Goal: Task Accomplishment & Management: Manage account settings

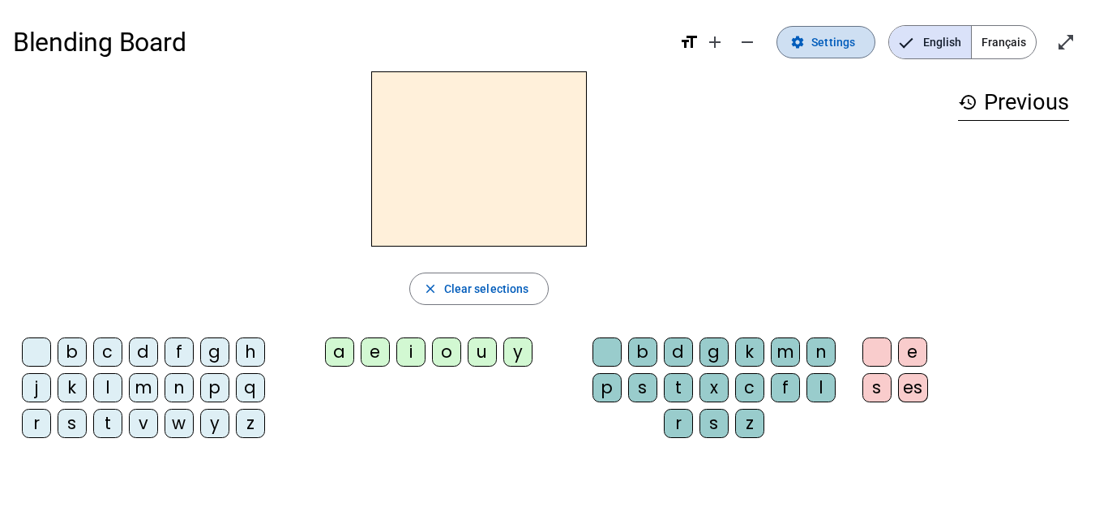
click at [826, 37] on span "Settings" at bounding box center [834, 41] width 44 height 19
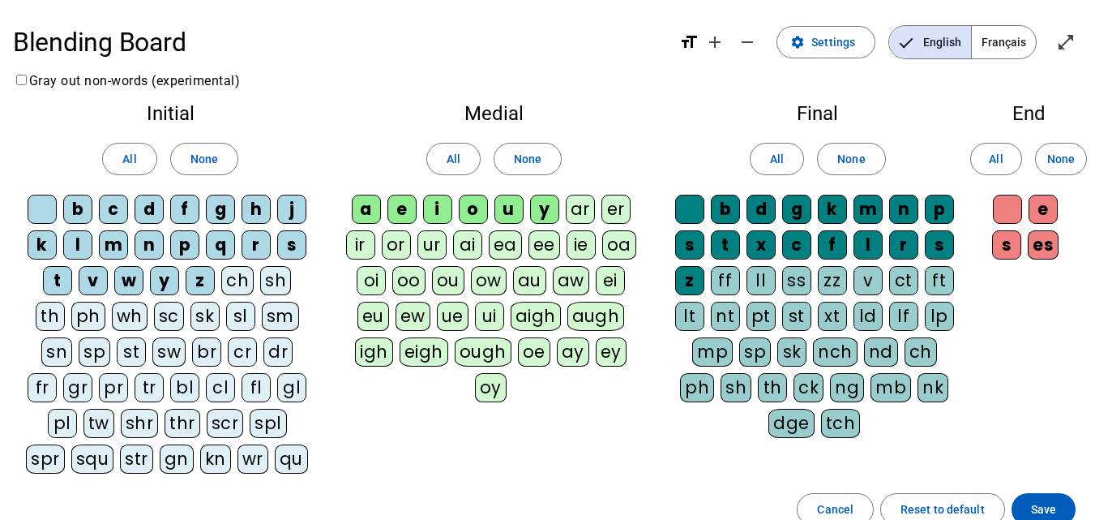
click at [73, 204] on div "b" at bounding box center [77, 209] width 29 height 29
click at [116, 209] on div "c" at bounding box center [113, 209] width 29 height 29
click at [114, 207] on div "c" at bounding box center [113, 209] width 29 height 29
click at [82, 204] on div "b" at bounding box center [77, 209] width 29 height 29
click at [192, 151] on span "None" at bounding box center [205, 158] width 28 height 19
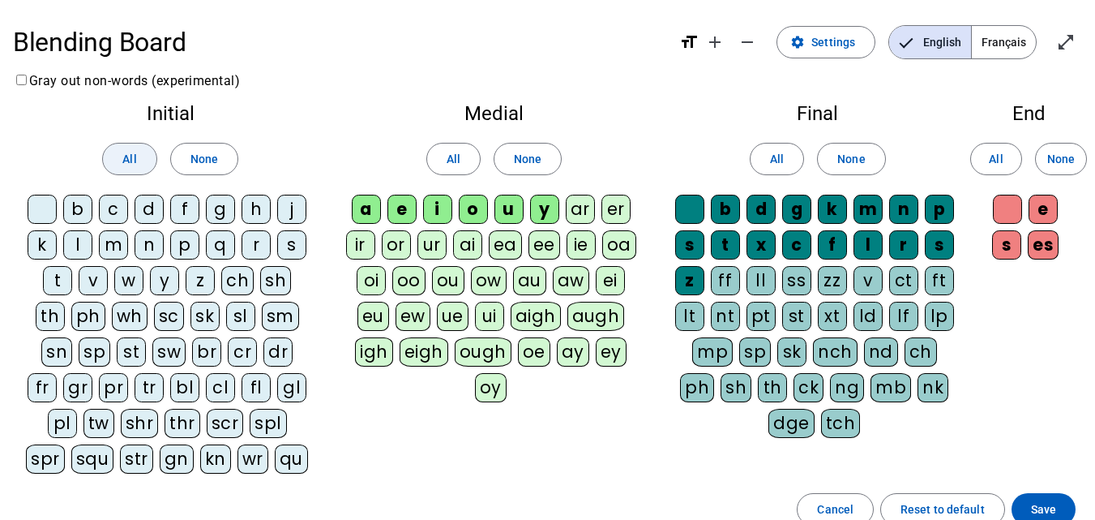
click at [144, 154] on span at bounding box center [129, 158] width 53 height 39
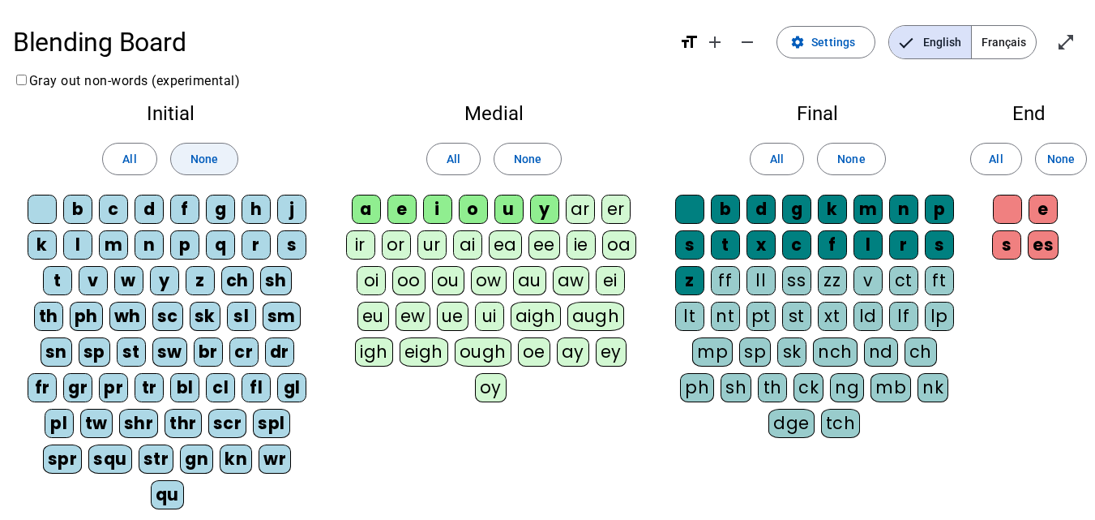
click at [191, 152] on span "None" at bounding box center [205, 158] width 28 height 19
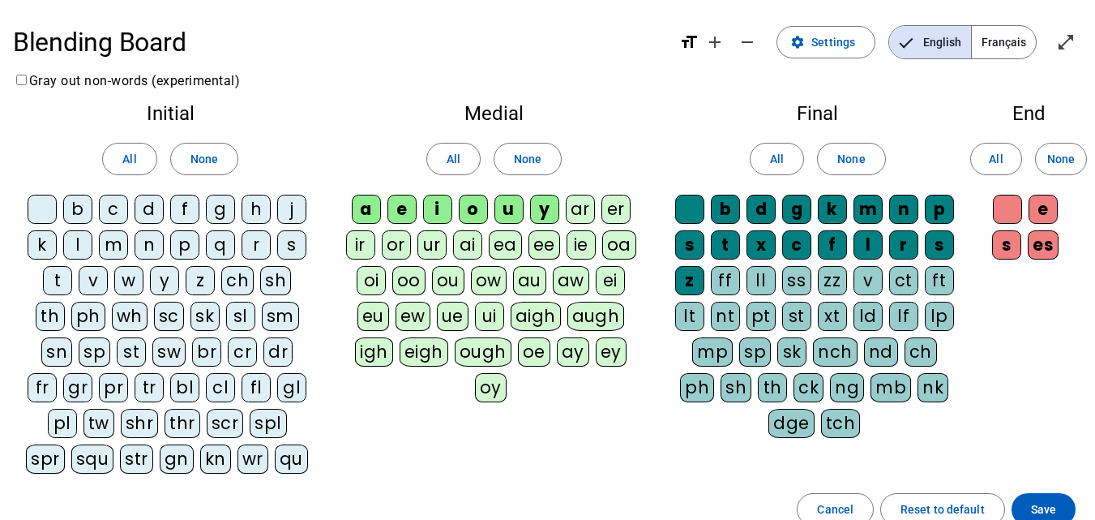
click at [69, 207] on div "b" at bounding box center [77, 209] width 29 height 29
click at [152, 210] on div "d" at bounding box center [149, 209] width 29 height 29
click at [116, 246] on div "m" at bounding box center [113, 244] width 29 height 29
click at [366, 207] on div "a" at bounding box center [366, 209] width 29 height 29
click at [410, 208] on div "e" at bounding box center [402, 209] width 29 height 29
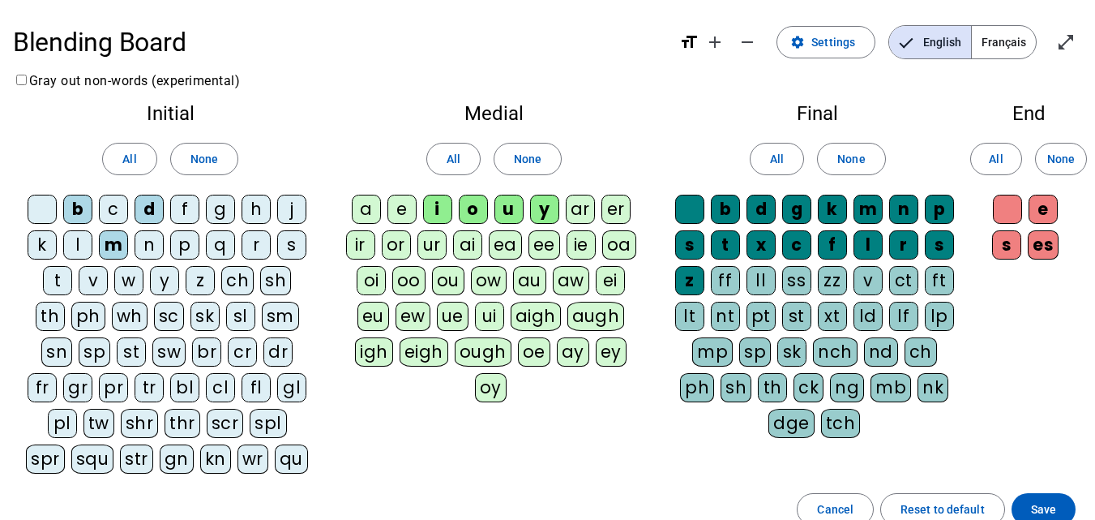
click at [375, 201] on div "a" at bounding box center [366, 209] width 29 height 29
click at [482, 211] on div "o" at bounding box center [473, 209] width 29 height 29
click at [545, 210] on div "y" at bounding box center [544, 209] width 29 height 29
click at [836, 242] on div "f" at bounding box center [832, 244] width 29 height 29
click at [763, 240] on div "x" at bounding box center [761, 244] width 29 height 29
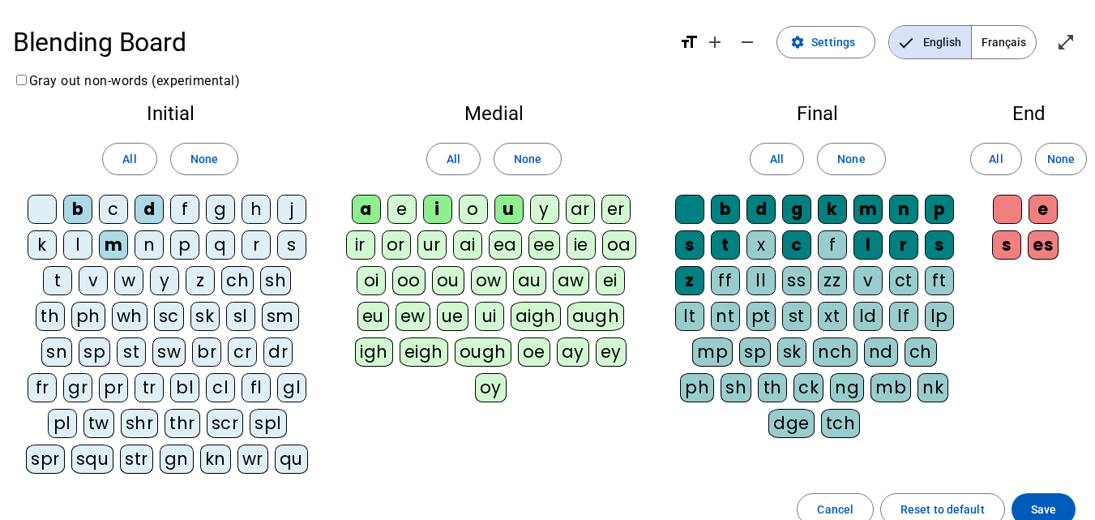
click at [714, 200] on div "b" at bounding box center [725, 209] width 29 height 29
click at [760, 205] on div "d" at bounding box center [761, 209] width 29 height 29
drag, startPoint x: 798, startPoint y: 208, endPoint x: 823, endPoint y: 210, distance: 25.2
click at [800, 208] on div "g" at bounding box center [796, 209] width 29 height 29
click at [828, 207] on div "k" at bounding box center [832, 209] width 29 height 29
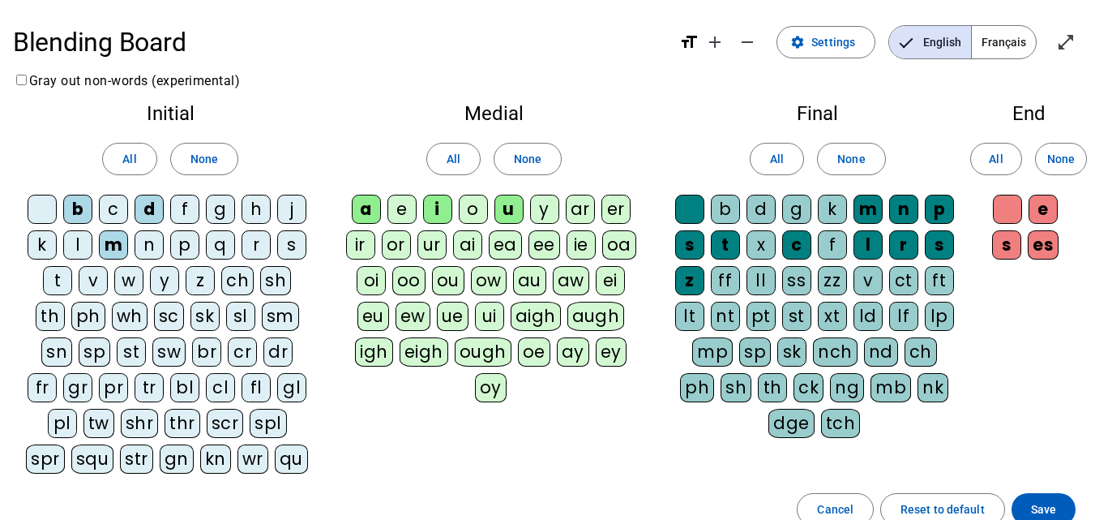
click at [868, 204] on div "m" at bounding box center [868, 209] width 29 height 29
click at [902, 201] on div "n" at bounding box center [903, 209] width 29 height 29
click at [944, 201] on div "p" at bounding box center [939, 209] width 29 height 29
drag, startPoint x: 940, startPoint y: 250, endPoint x: 928, endPoint y: 251, distance: 11.4
click at [937, 250] on div "s" at bounding box center [939, 244] width 29 height 29
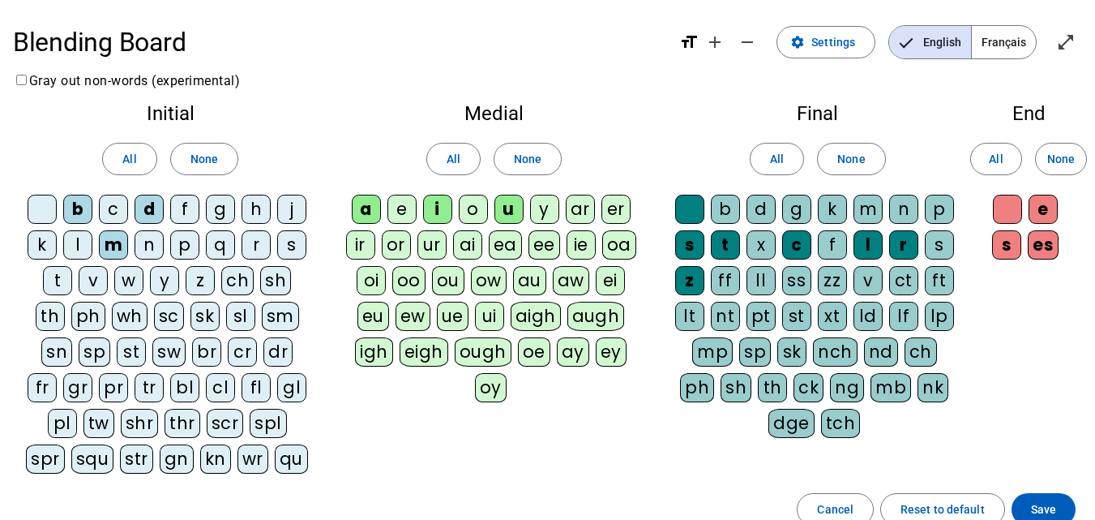
click at [900, 251] on div "r" at bounding box center [903, 244] width 29 height 29
drag, startPoint x: 867, startPoint y: 238, endPoint x: 804, endPoint y: 238, distance: 62.4
click at [865, 238] on div "l" at bounding box center [868, 244] width 29 height 29
click at [801, 243] on div "c" at bounding box center [796, 244] width 29 height 29
click at [874, 238] on div "l" at bounding box center [868, 244] width 29 height 29
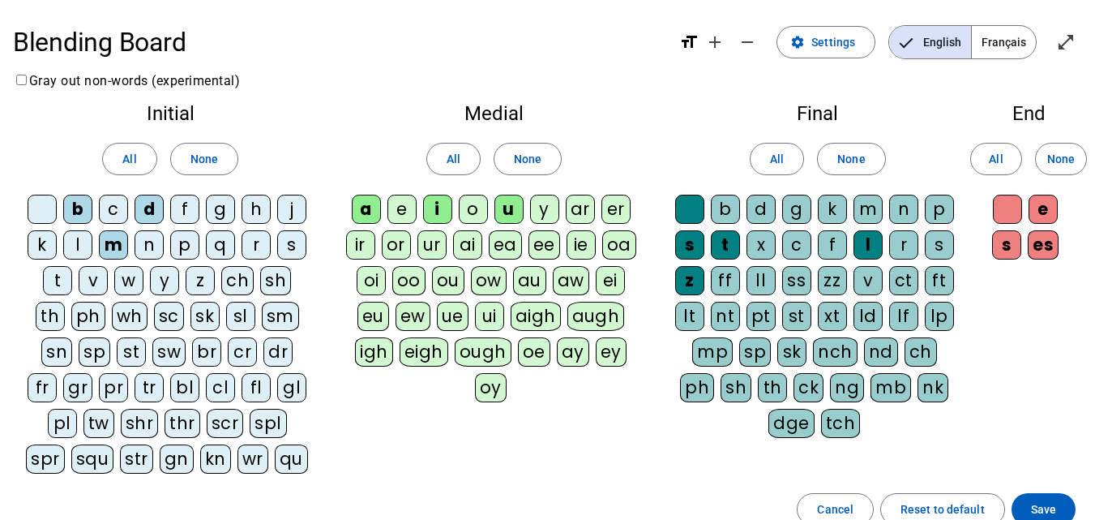
click at [714, 245] on div "t" at bounding box center [725, 244] width 29 height 29
click at [689, 242] on div "s" at bounding box center [689, 244] width 29 height 29
drag, startPoint x: 690, startPoint y: 280, endPoint x: 718, endPoint y: 236, distance: 51.7
click at [690, 281] on div "z" at bounding box center [689, 280] width 29 height 29
click at [683, 205] on div at bounding box center [689, 209] width 29 height 29
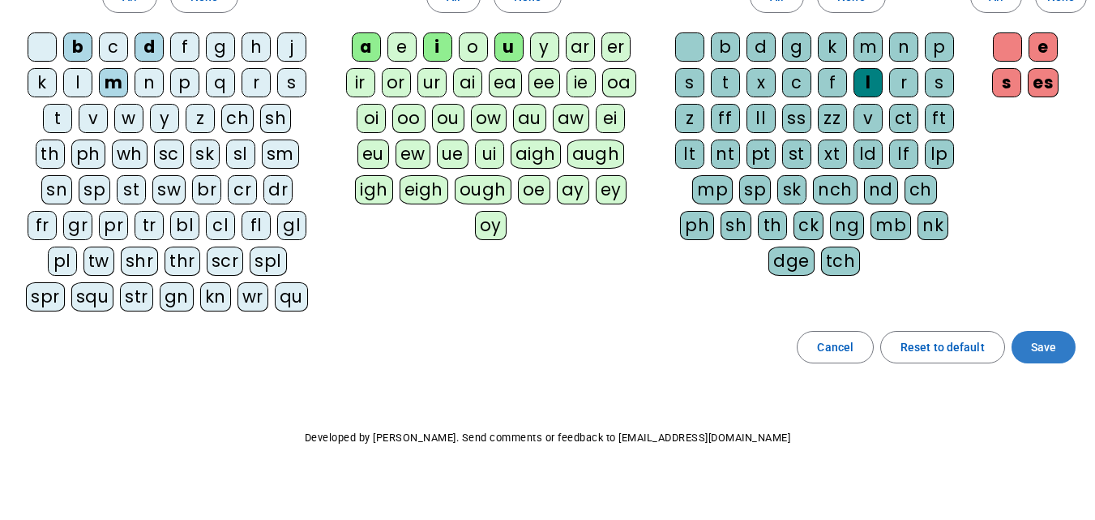
click at [1043, 334] on span at bounding box center [1044, 347] width 64 height 39
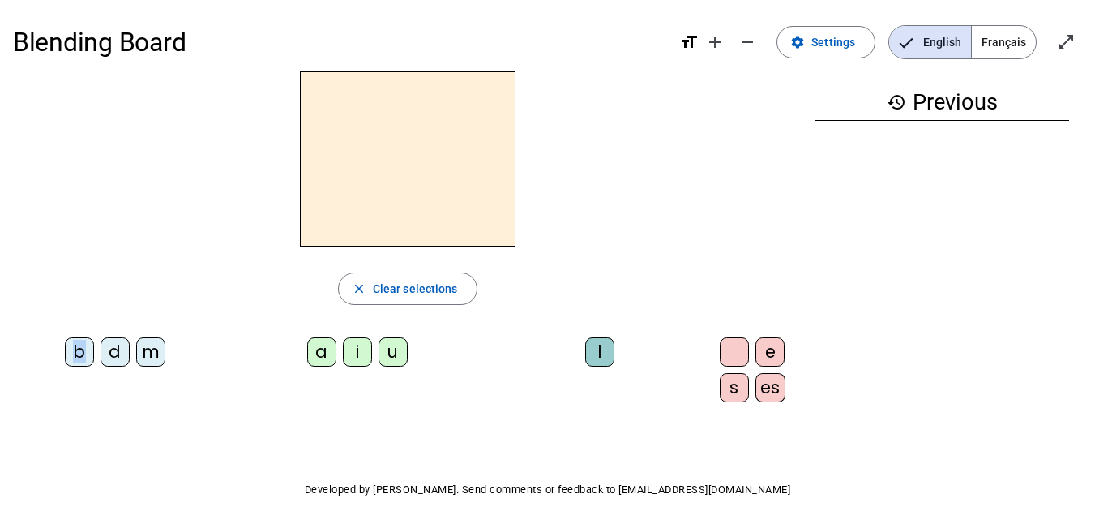
drag, startPoint x: 77, startPoint y: 354, endPoint x: 349, endPoint y: 157, distance: 336.2
click at [348, 157] on div "close Clear selections b d m a i u l e s es" at bounding box center [408, 243] width 790 height 344
click at [70, 354] on div "b" at bounding box center [79, 351] width 29 height 29
click at [312, 346] on div "a" at bounding box center [321, 351] width 29 height 29
click at [585, 346] on div "l" at bounding box center [599, 351] width 29 height 29
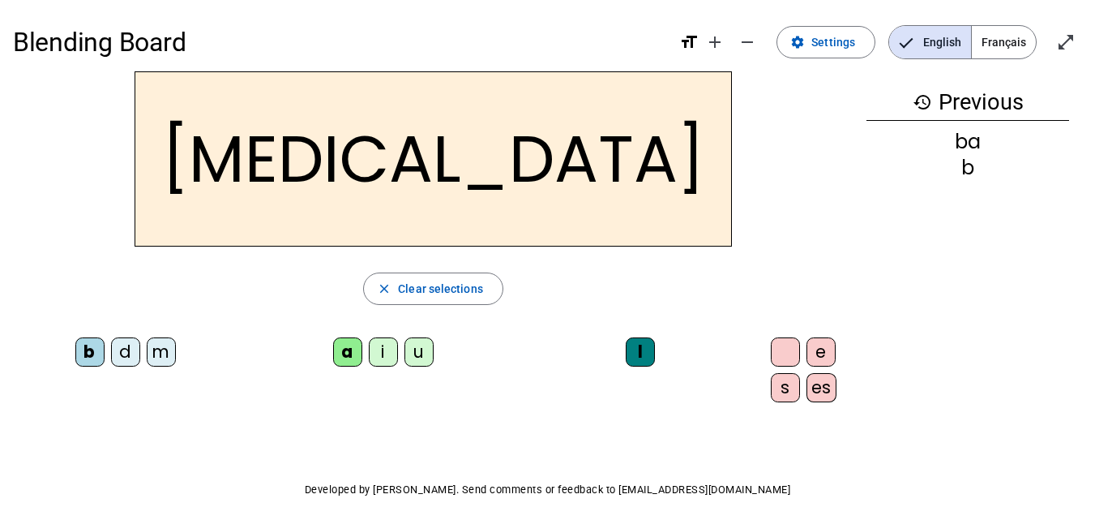
click at [618, 213] on div "[MEDICAL_DATA]" at bounding box center [433, 158] width 841 height 175
click at [618, 214] on div "[MEDICAL_DATA]" at bounding box center [433, 158] width 841 height 175
drag, startPoint x: 740, startPoint y: 287, endPoint x: 726, endPoint y: 288, distance: 13.8
click at [726, 288] on div "close Clear selections" at bounding box center [433, 288] width 841 height 32
drag, startPoint x: 500, startPoint y: 327, endPoint x: 1107, endPoint y: 15, distance: 681.7
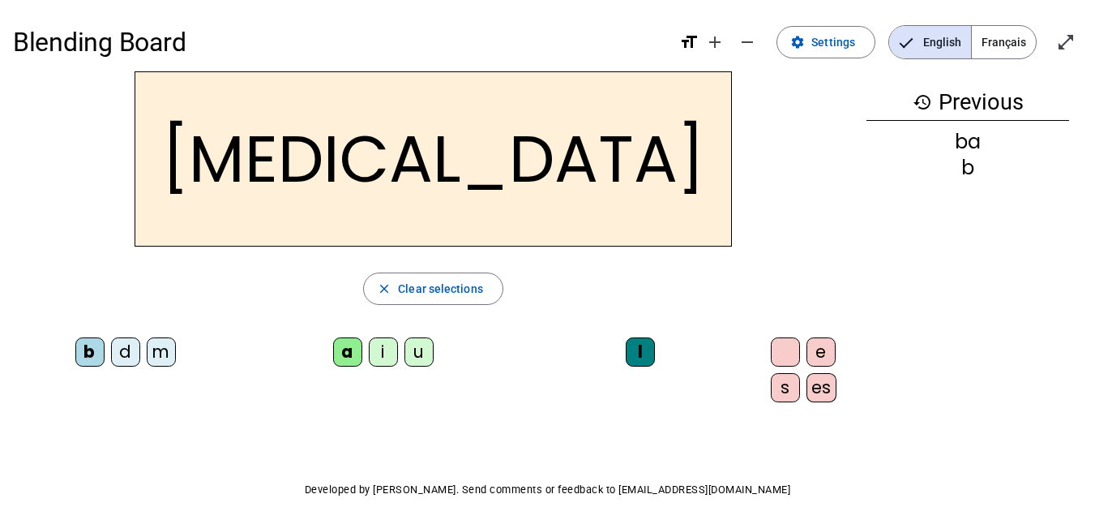
click at [506, 326] on div "[MEDICAL_DATA] close Clear selections b d m a i u l e s es" at bounding box center [433, 243] width 841 height 344
click at [398, 288] on span "Clear selections" at bounding box center [440, 288] width 85 height 19
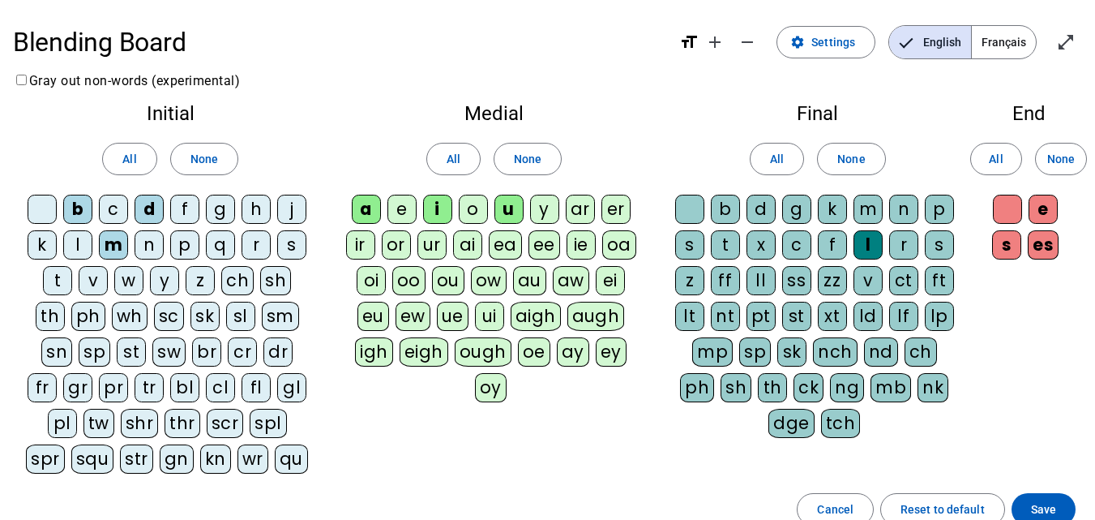
scroll to position [66, 0]
